Goal: Navigation & Orientation: Find specific page/section

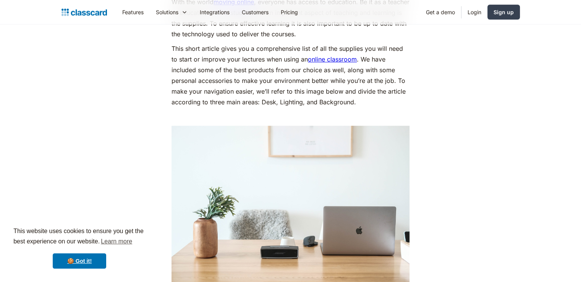
scroll to position [250, 0]
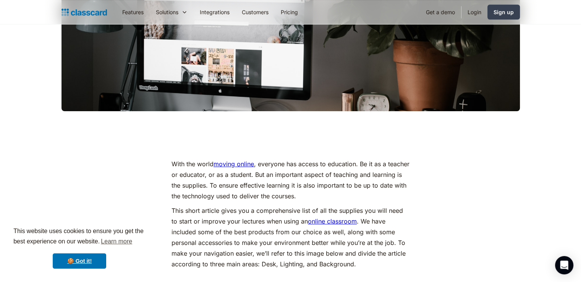
click at [242, 161] on link "moving online" at bounding box center [233, 164] width 40 height 8
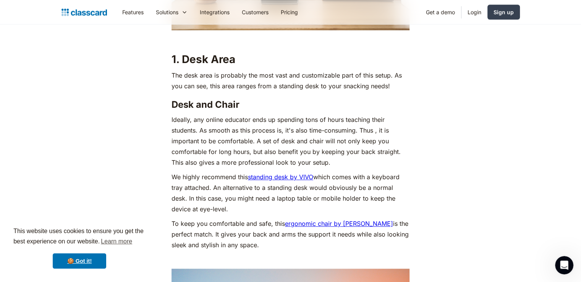
scroll to position [1518, 0]
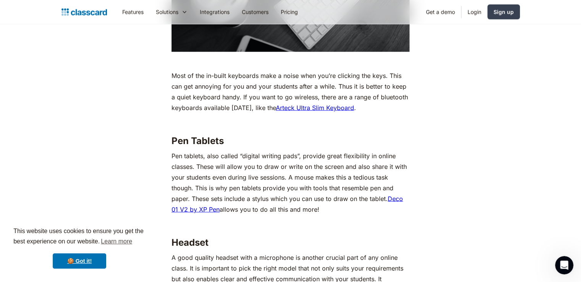
click at [403, 198] on link "Deco 01 V2 by XP Pen" at bounding box center [286, 204] width 231 height 18
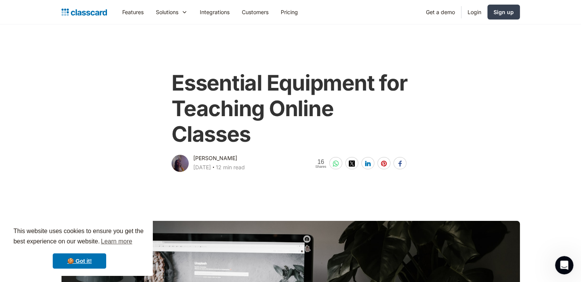
scroll to position [1586, 0]
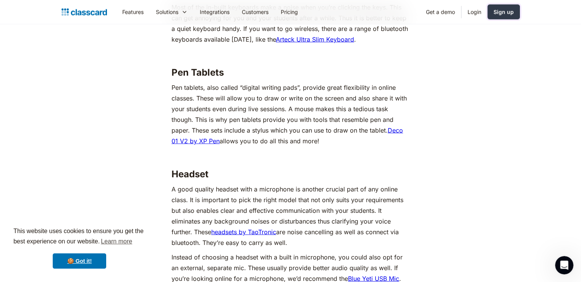
click at [500, 15] on div "Sign up" at bounding box center [503, 12] width 20 height 8
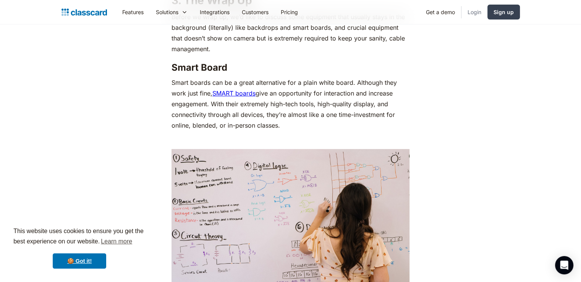
scroll to position [3017, 0]
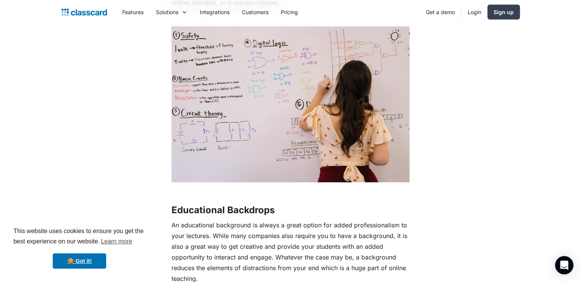
click at [84, 13] on img "home" at bounding box center [83, 12] width 45 height 11
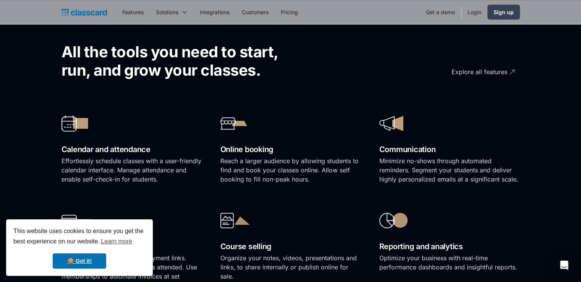
scroll to position [499, 0]
